Goal: Transaction & Acquisition: Download file/media

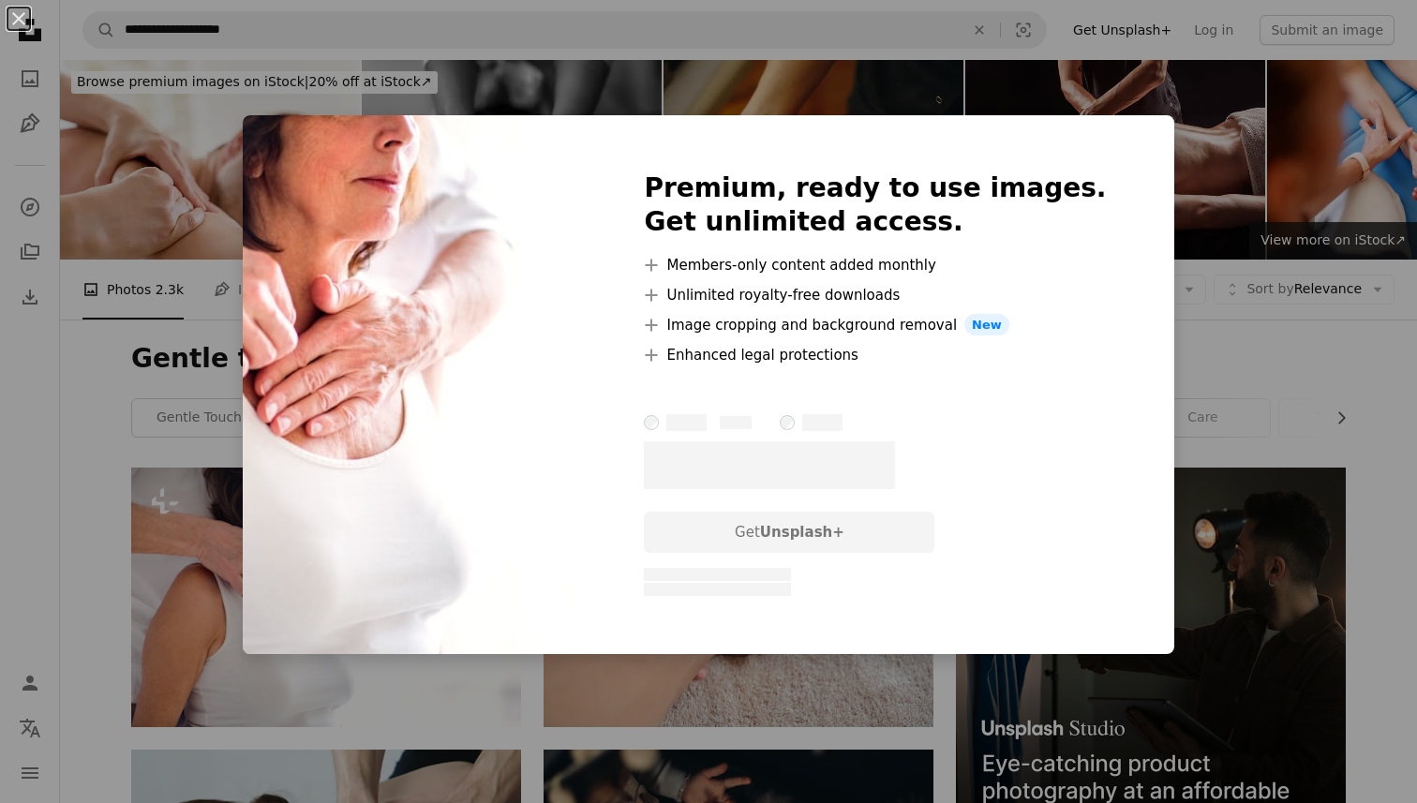
scroll to position [126, 0]
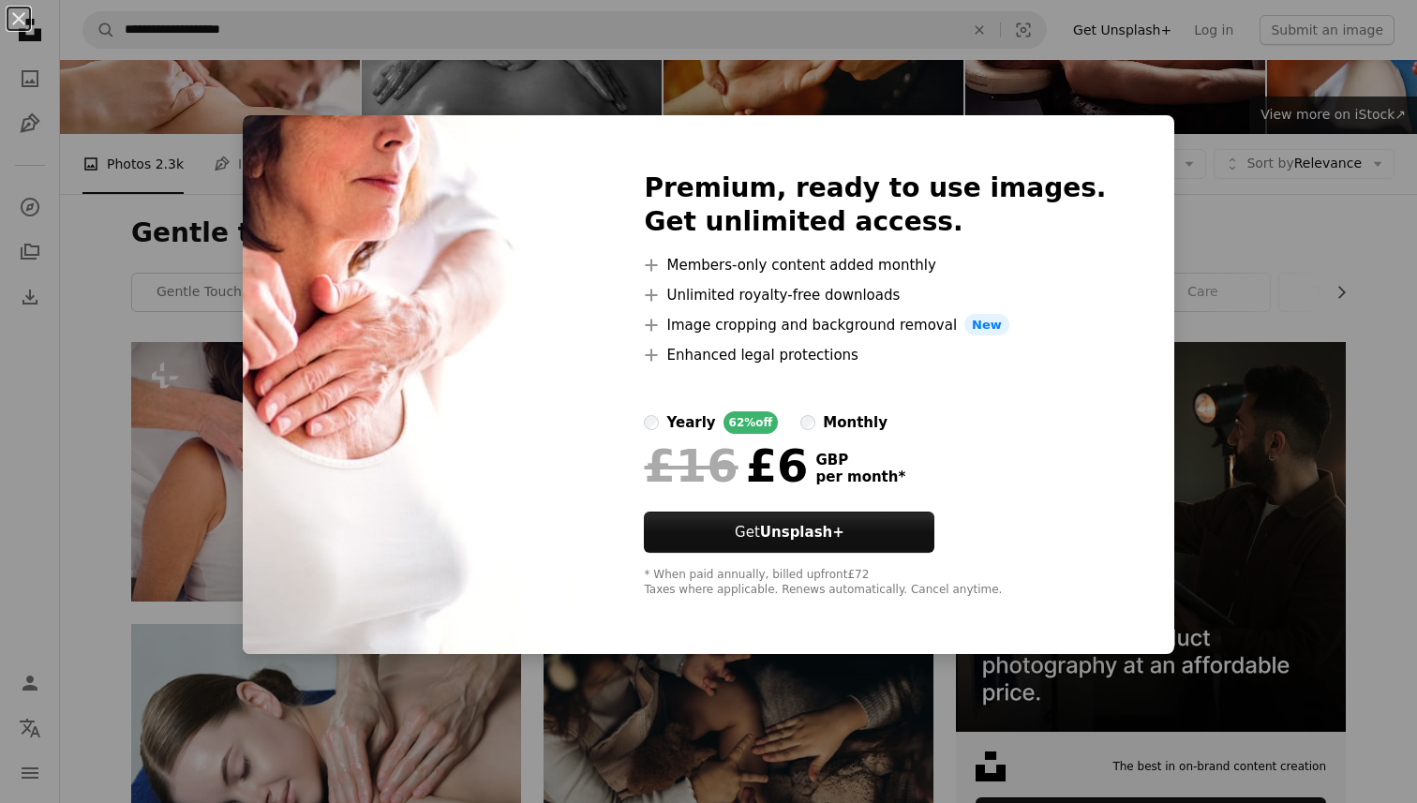
click at [102, 481] on div "An X shape Premium, ready to use images. Get unlimited access. A plus sign Memb…" at bounding box center [708, 401] width 1417 height 803
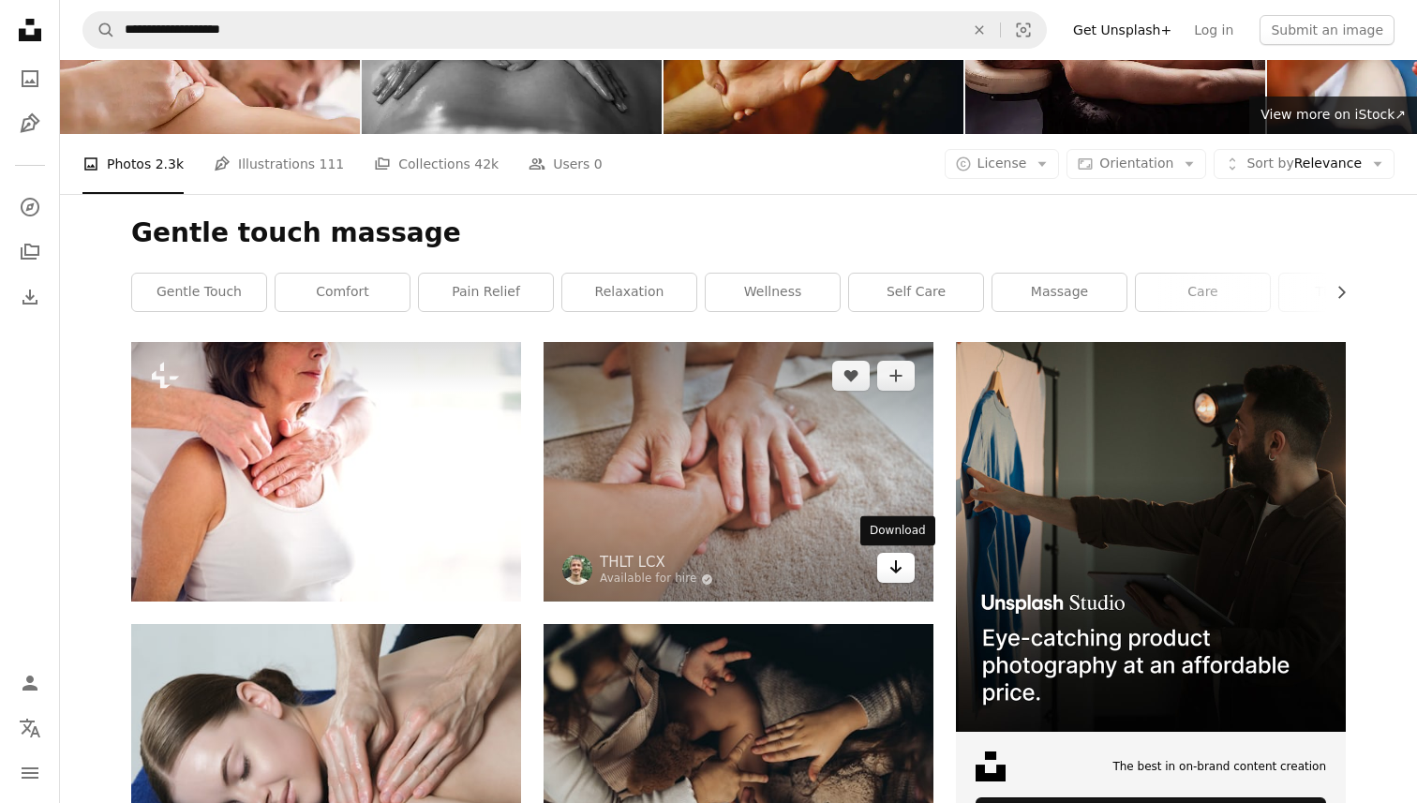
click at [894, 568] on icon "Arrow pointing down" at bounding box center [895, 567] width 15 height 22
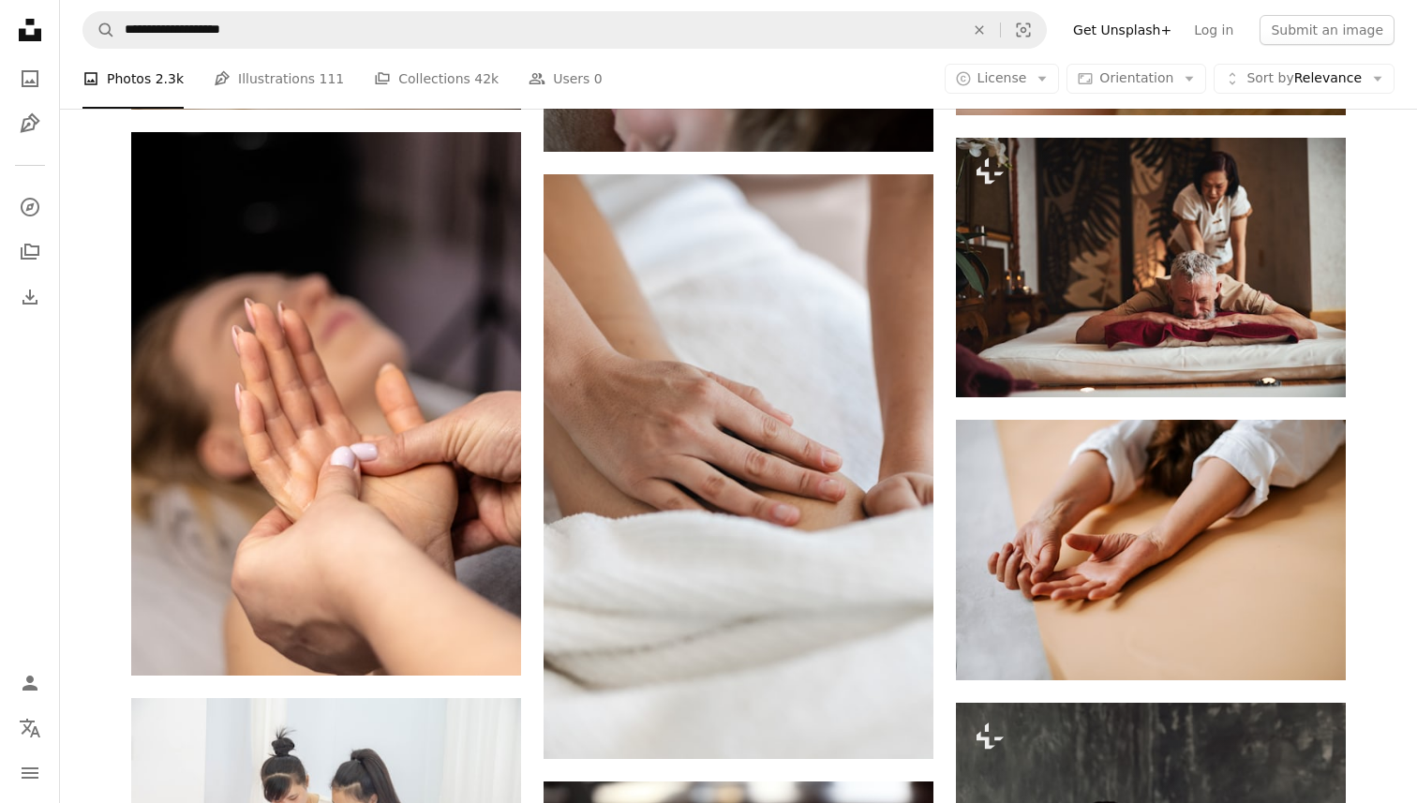
scroll to position [2355, 0]
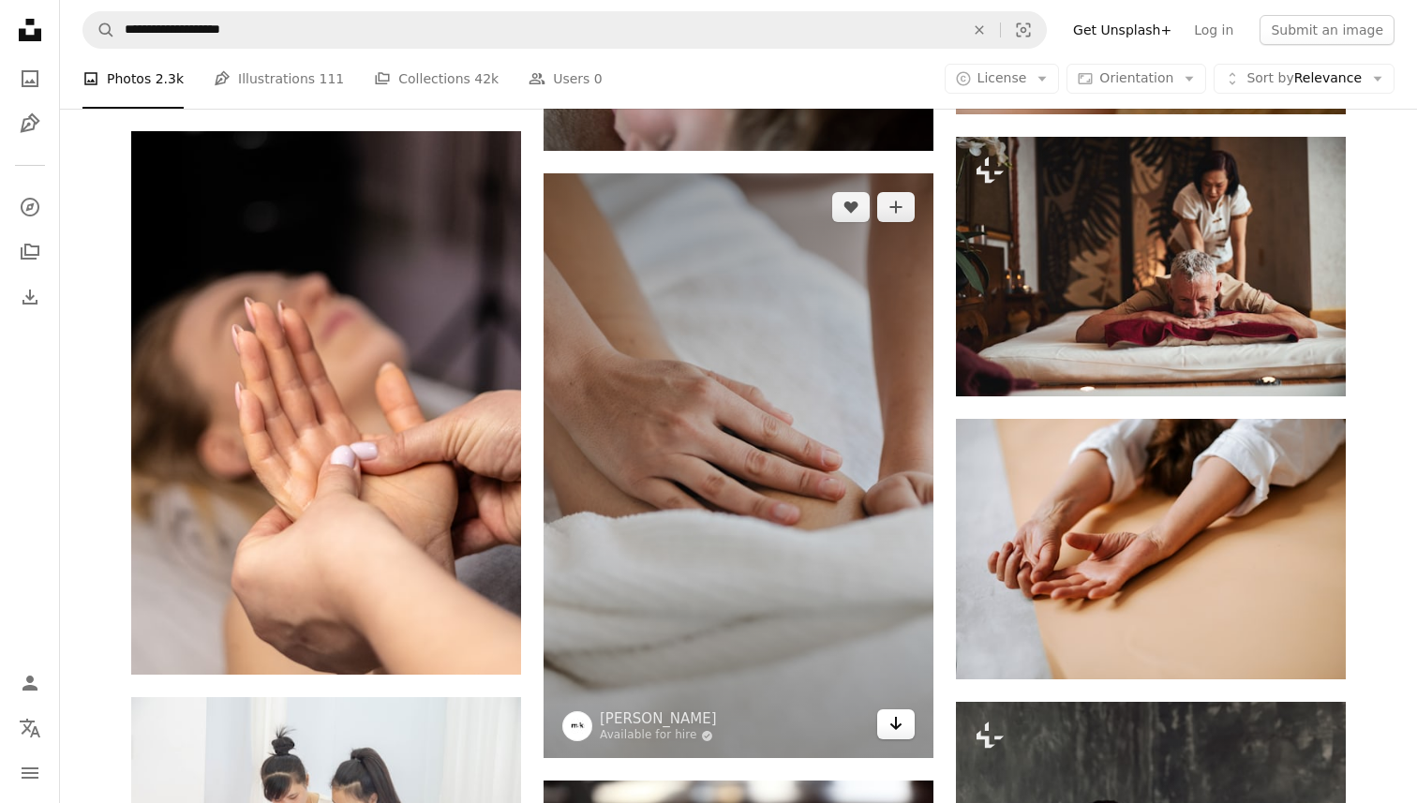
click at [895, 721] on icon "Download" at bounding box center [896, 723] width 12 height 13
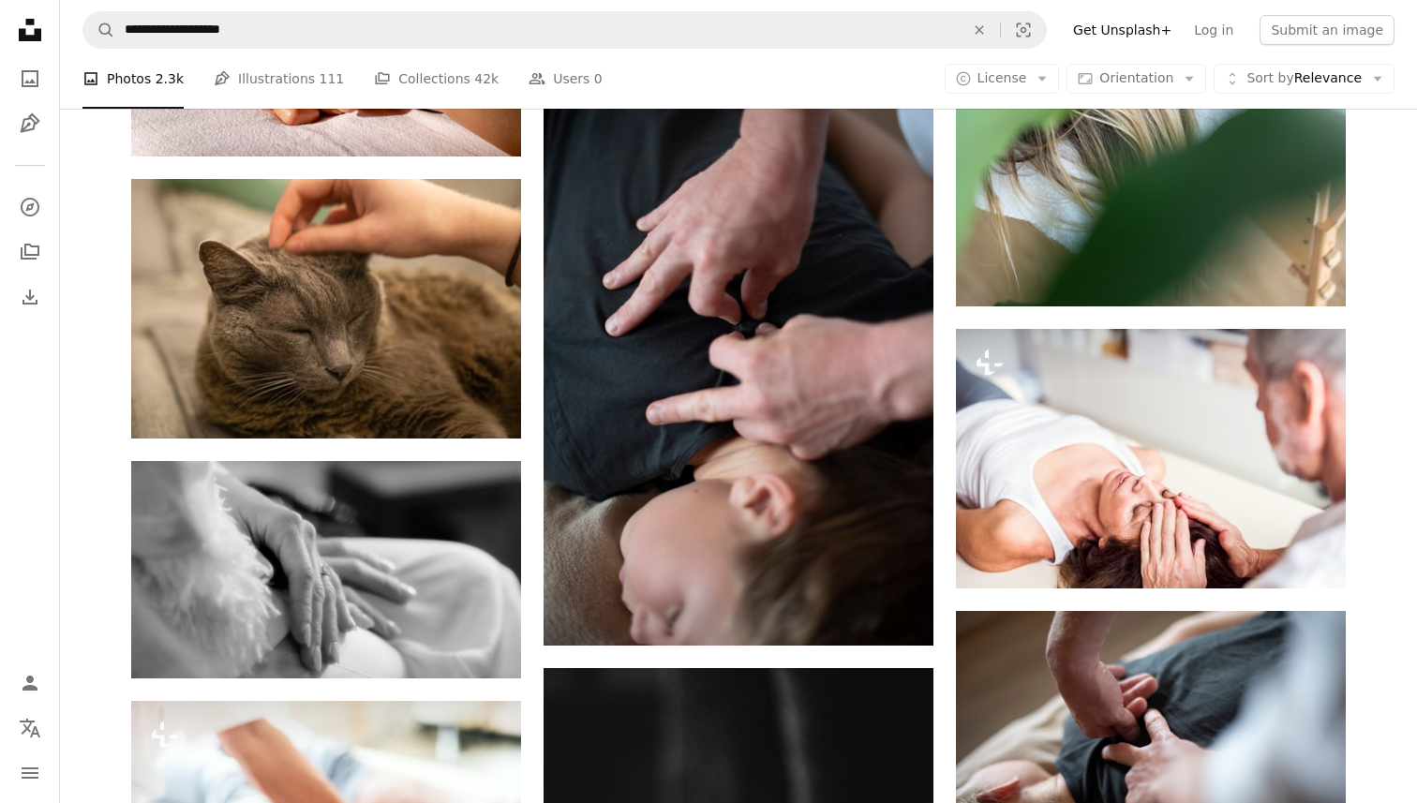
scroll to position [5149, 0]
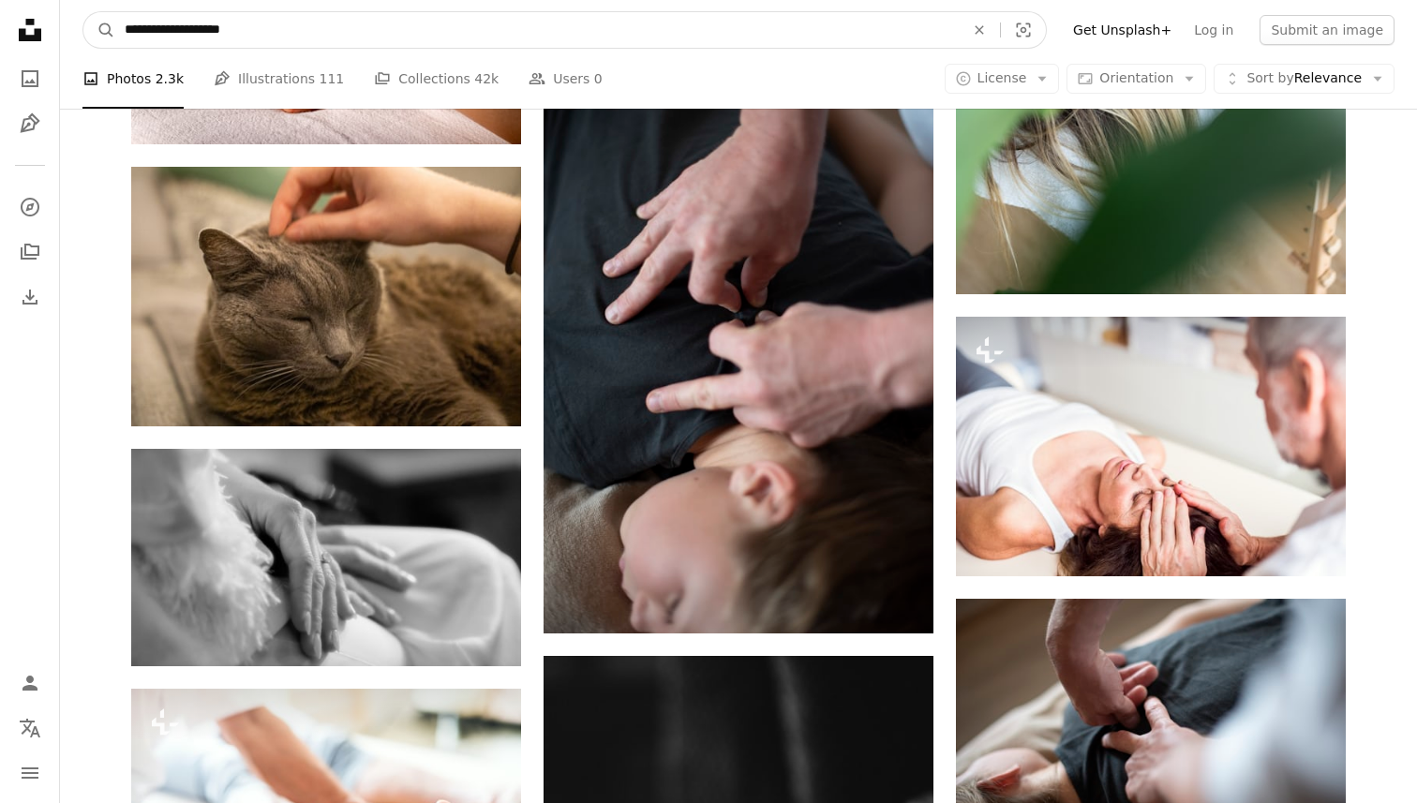
click at [350, 39] on input "**********" at bounding box center [536, 30] width 843 height 36
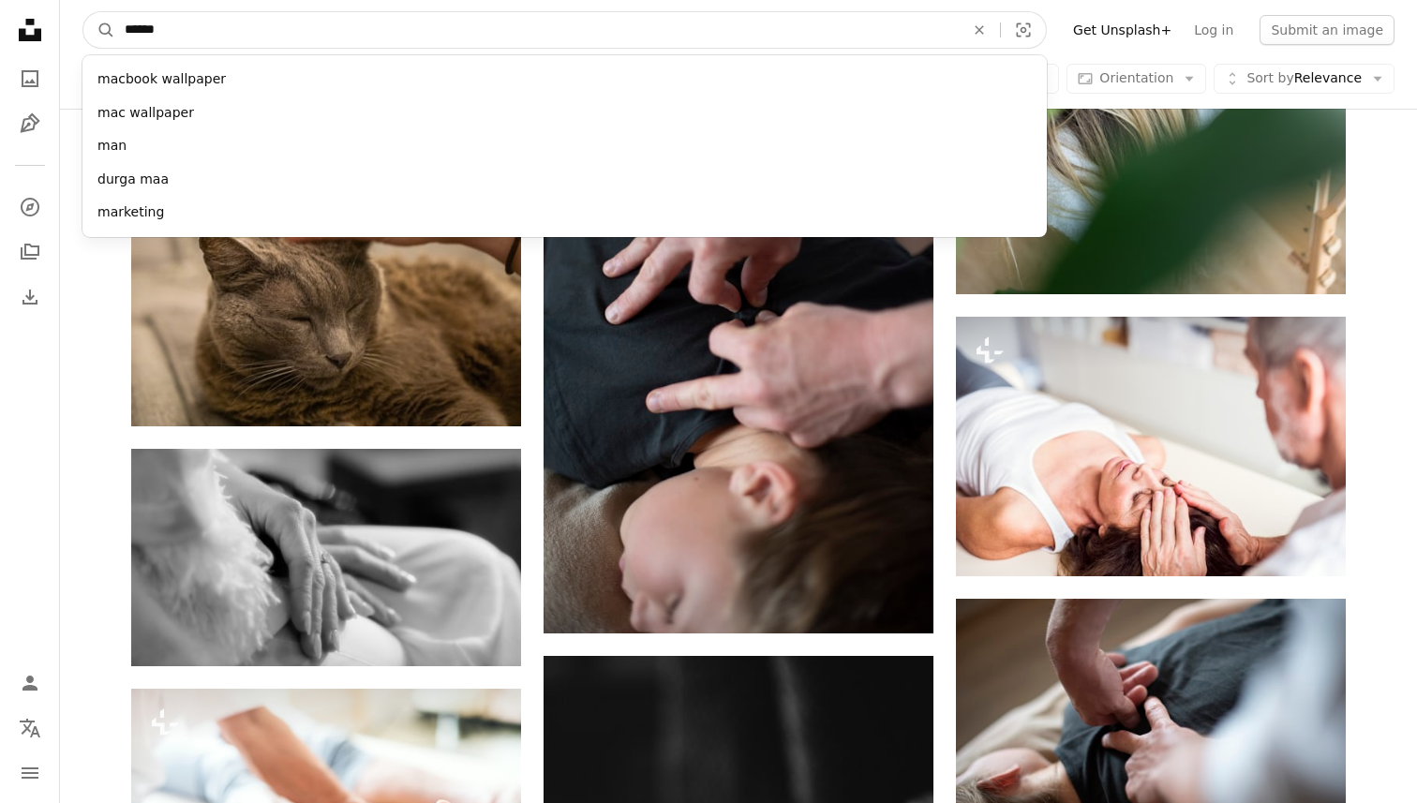
type input "*******"
click button "A magnifying glass" at bounding box center [99, 30] width 32 height 36
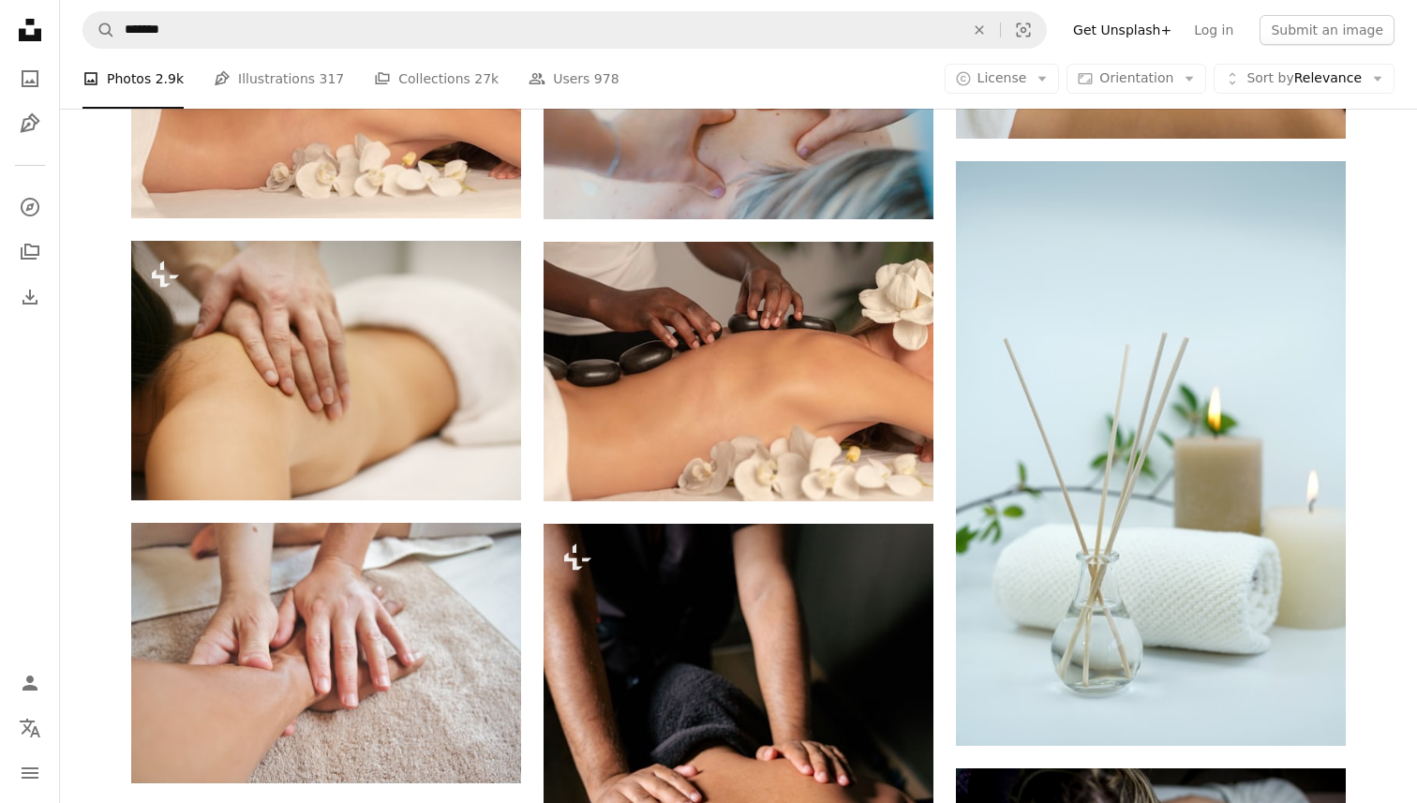
scroll to position [1400, 0]
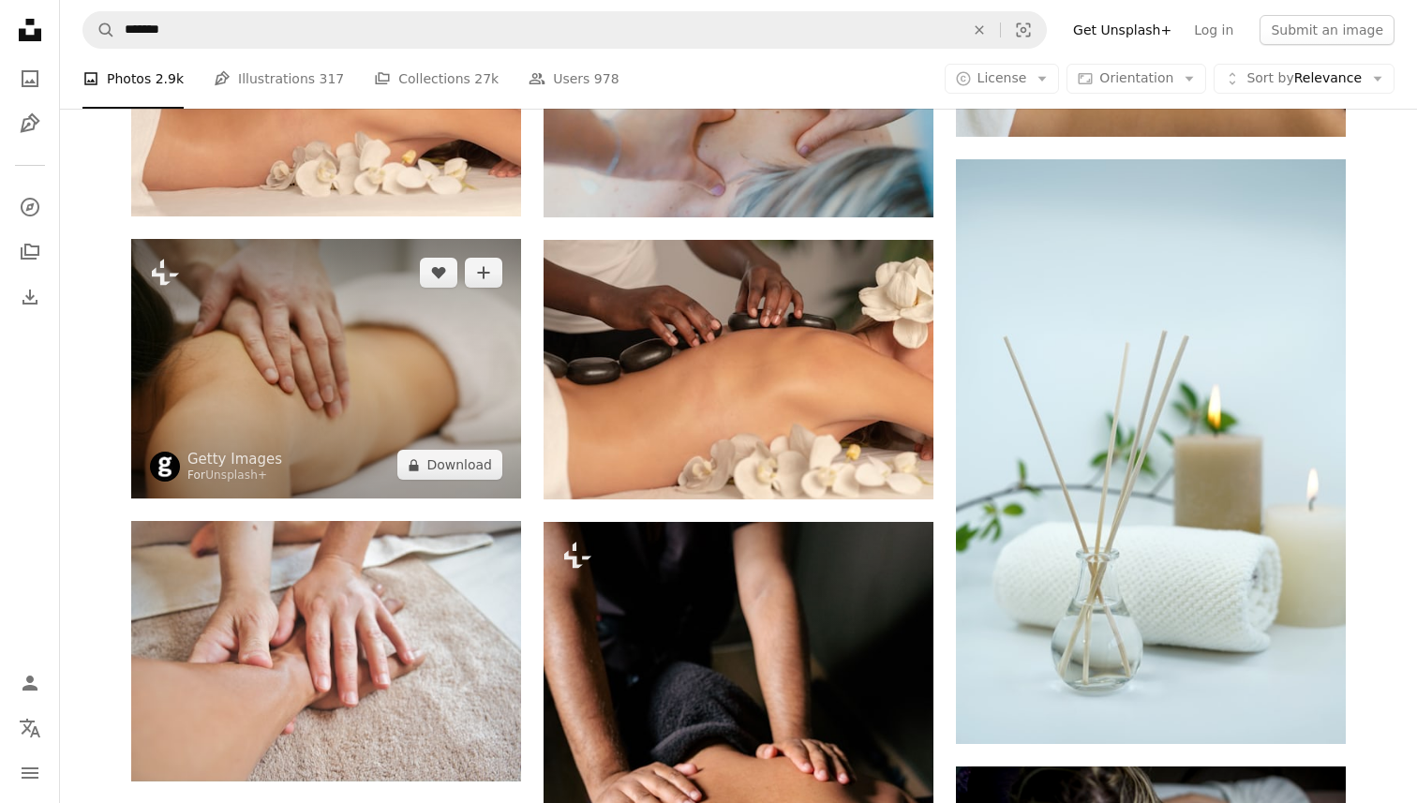
click at [402, 371] on img at bounding box center [326, 369] width 390 height 260
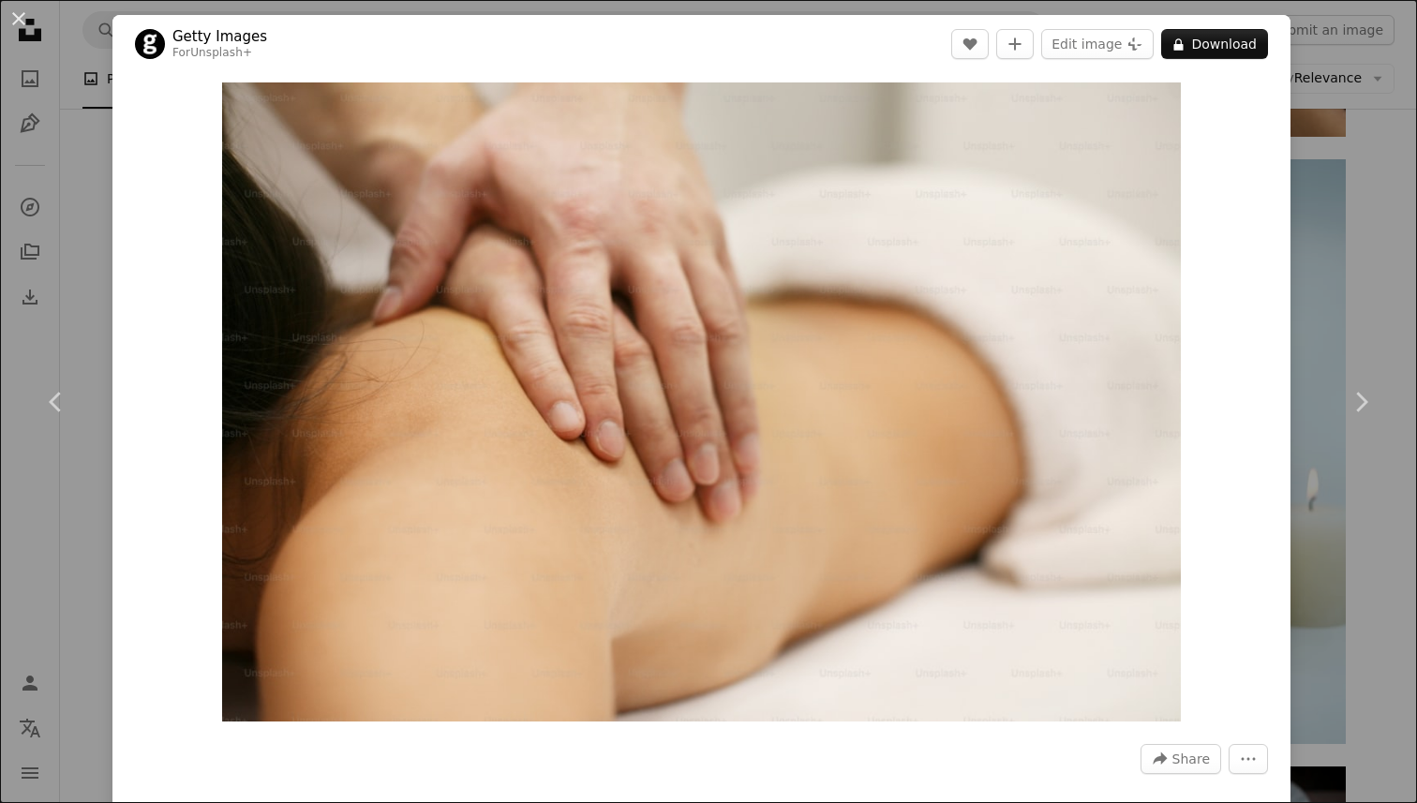
click at [1369, 188] on div "An X shape Chevron left Chevron right Getty Images For Unsplash+ A heart A plus…" at bounding box center [708, 401] width 1417 height 803
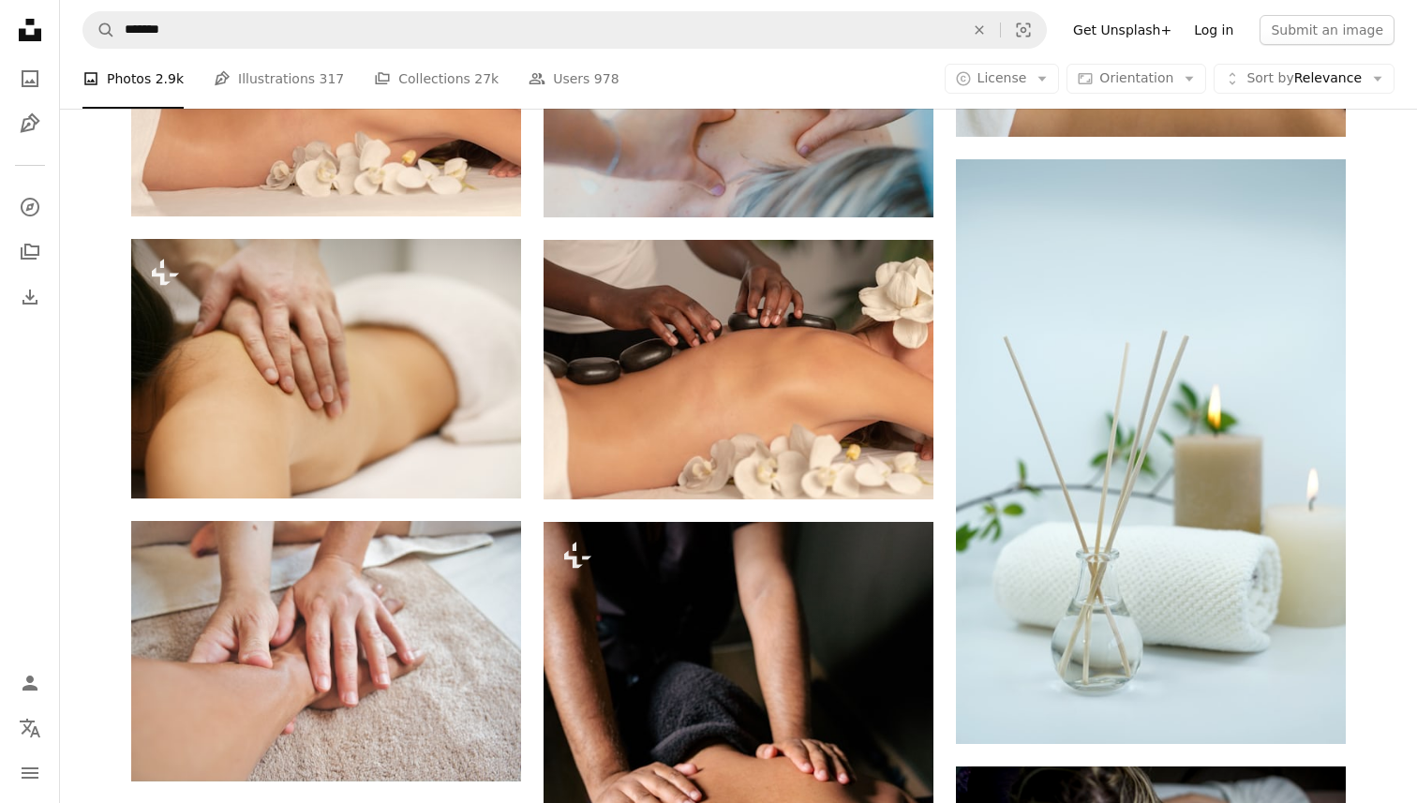
click at [1214, 25] on link "Log in" at bounding box center [1214, 30] width 62 height 30
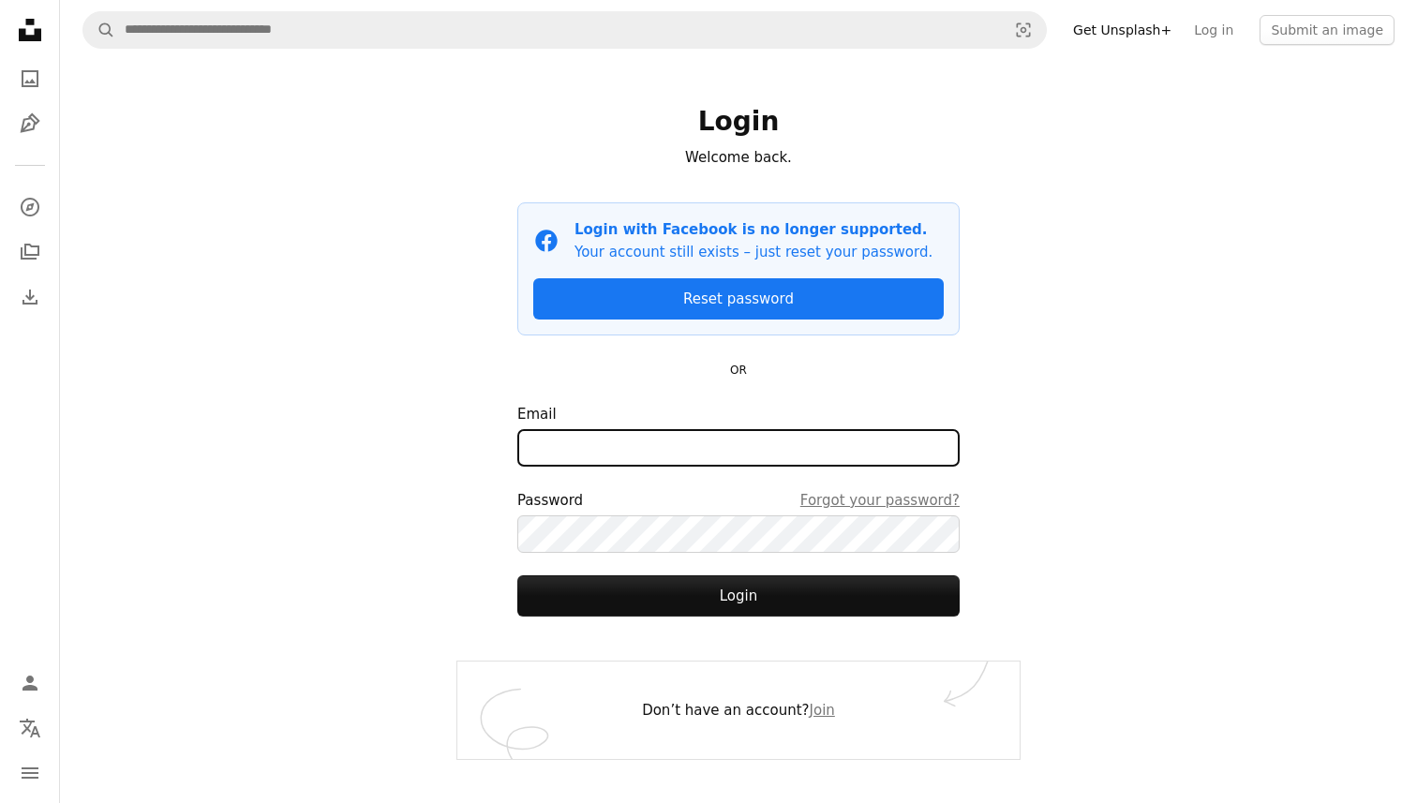
click at [680, 444] on input "Email" at bounding box center [738, 447] width 442 height 37
type input "**********"
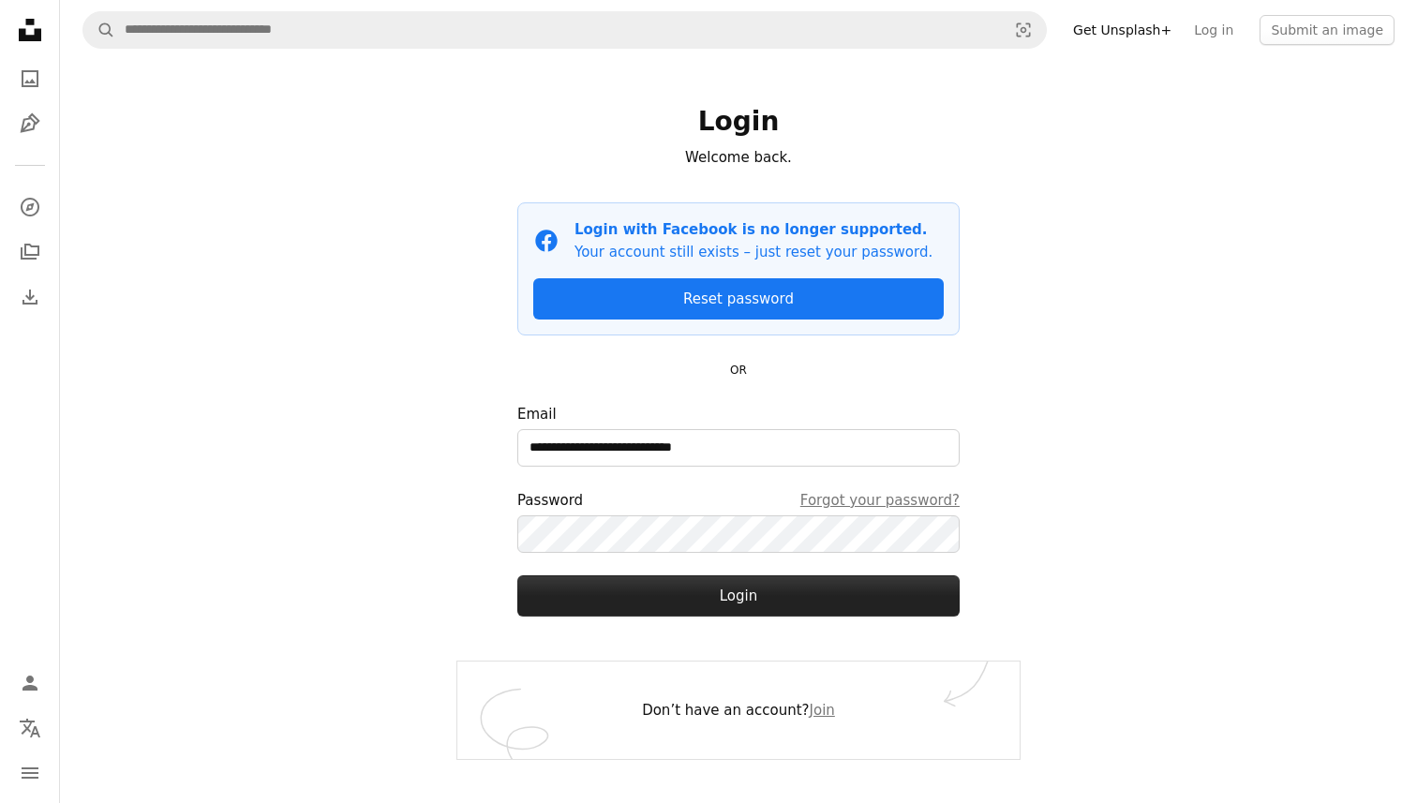
click at [729, 591] on button "Login" at bounding box center [738, 595] width 442 height 41
